Goal: Ask a question

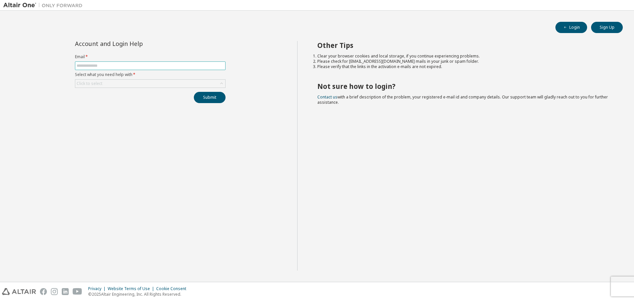
click at [128, 68] on input "text" at bounding box center [150, 65] width 147 height 5
type input "**********"
click at [194, 92] on button "Submit" at bounding box center [210, 97] width 32 height 11
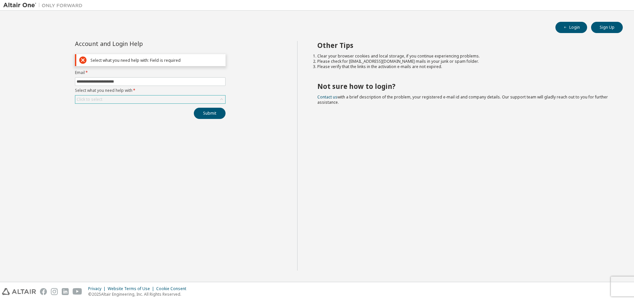
click at [147, 100] on div "Click to select" at bounding box center [150, 99] width 150 height 8
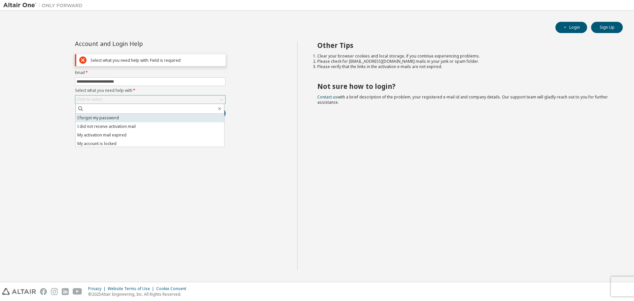
click at [145, 120] on li "I forgot my password" at bounding box center [150, 118] width 148 height 9
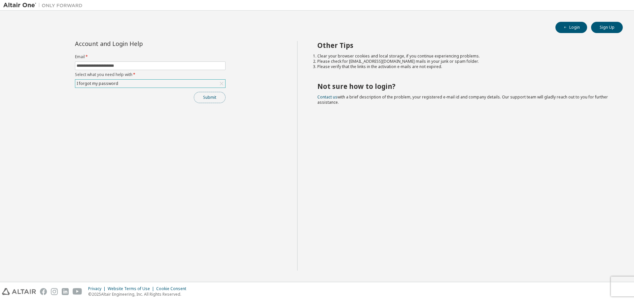
click at [212, 96] on button "Submit" at bounding box center [210, 97] width 32 height 11
click at [212, 100] on button "Submit" at bounding box center [210, 97] width 32 height 11
click at [204, 92] on button "Submit" at bounding box center [210, 97] width 32 height 11
